Goal: Entertainment & Leisure: Consume media (video, audio)

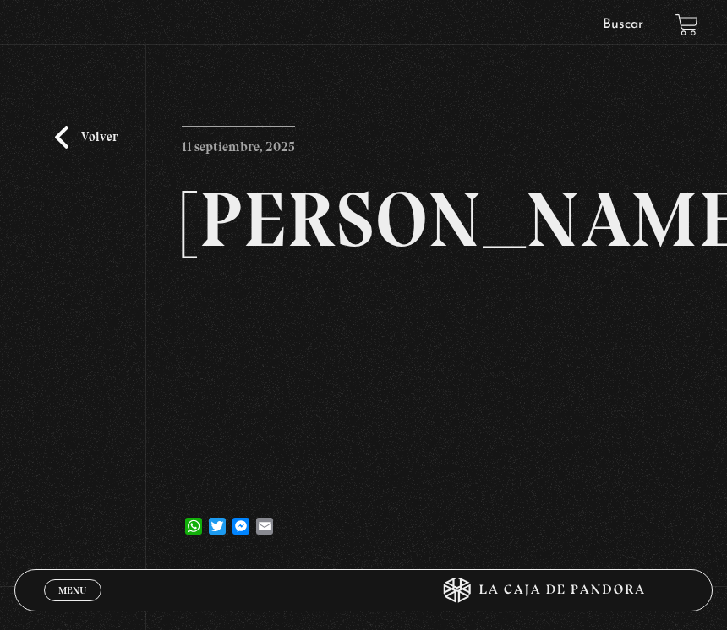
click at [84, 136] on link "Volver" at bounding box center [86, 137] width 63 height 23
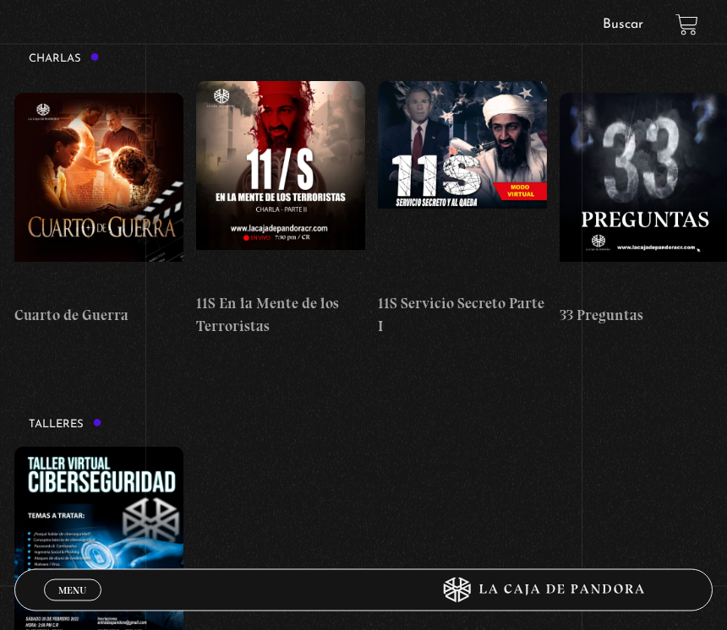
click at [68, 592] on figure at bounding box center [98, 549] width 169 height 203
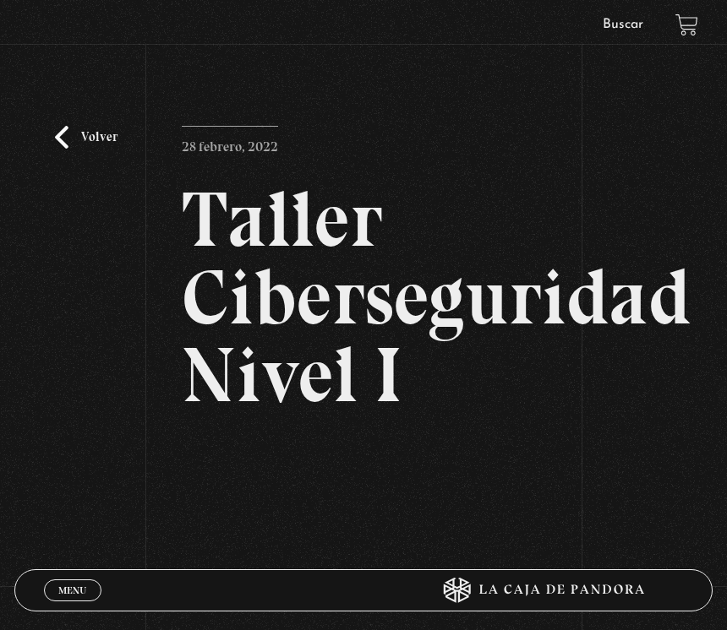
click at [74, 149] on link "Volver" at bounding box center [86, 137] width 63 height 23
click at [69, 599] on span "Cerrar" at bounding box center [72, 605] width 40 height 12
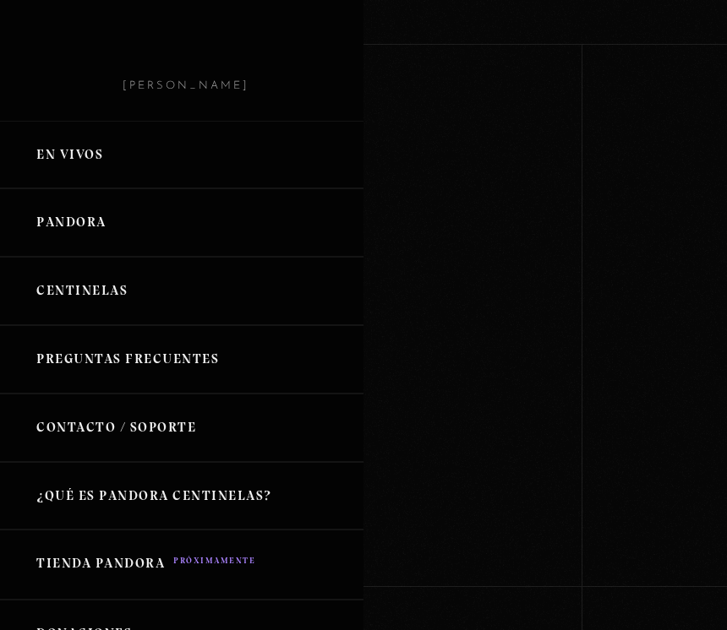
scroll to position [335, 0]
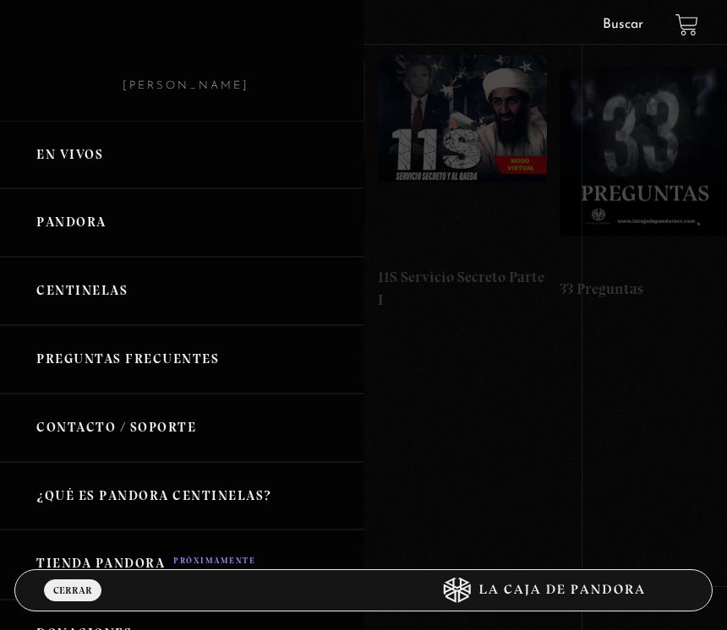
click at [124, 222] on link "Pandora" at bounding box center [181, 222] width 363 height 68
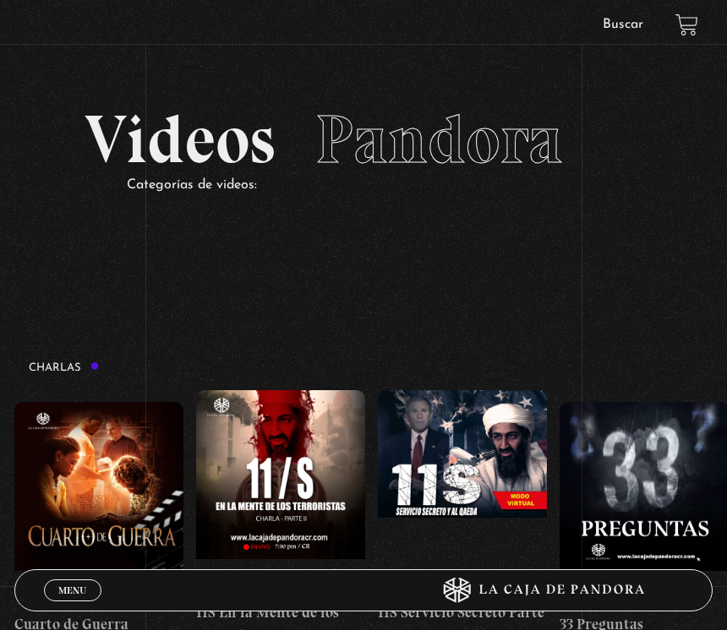
click at [55, 582] on link "Menu Cerrar" at bounding box center [72, 591] width 57 height 22
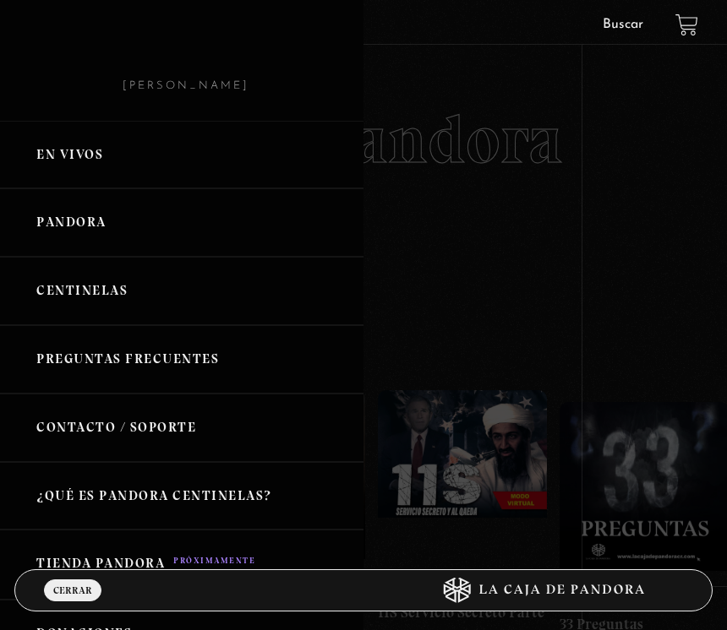
click at [79, 294] on link "Centinelas" at bounding box center [181, 291] width 363 height 68
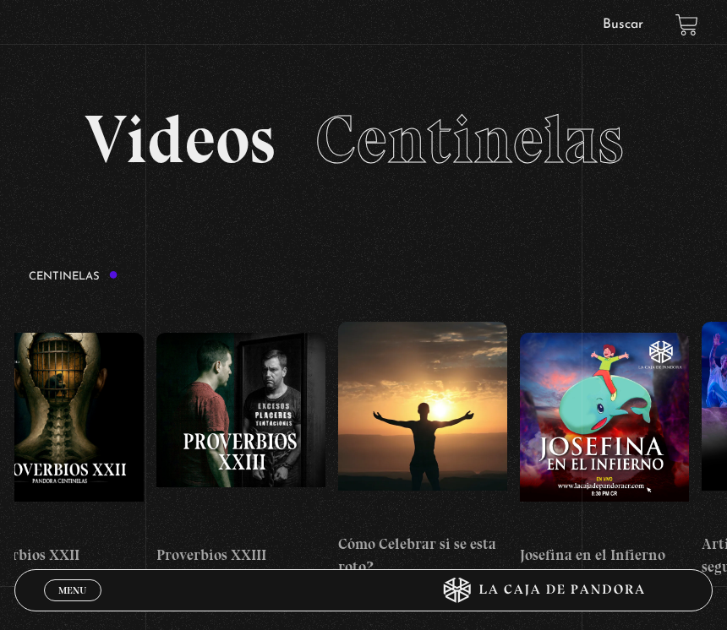
scroll to position [0, 4400]
